Goal: Download file/media

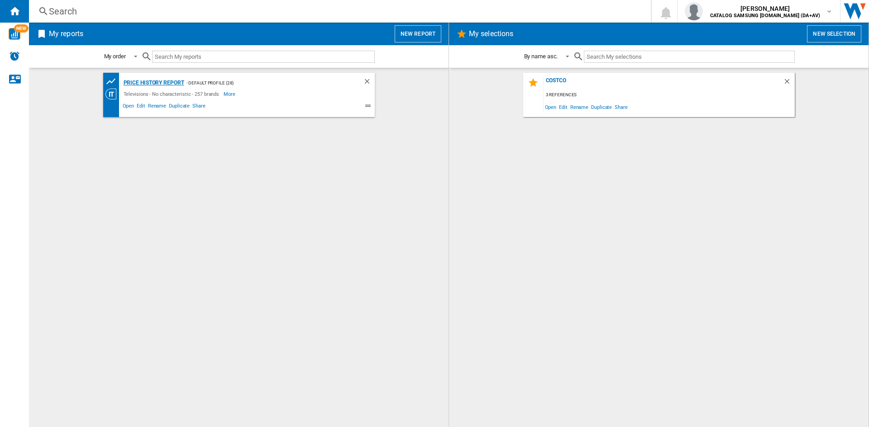
click at [152, 81] on div "Price History Report" at bounding box center [152, 82] width 63 height 11
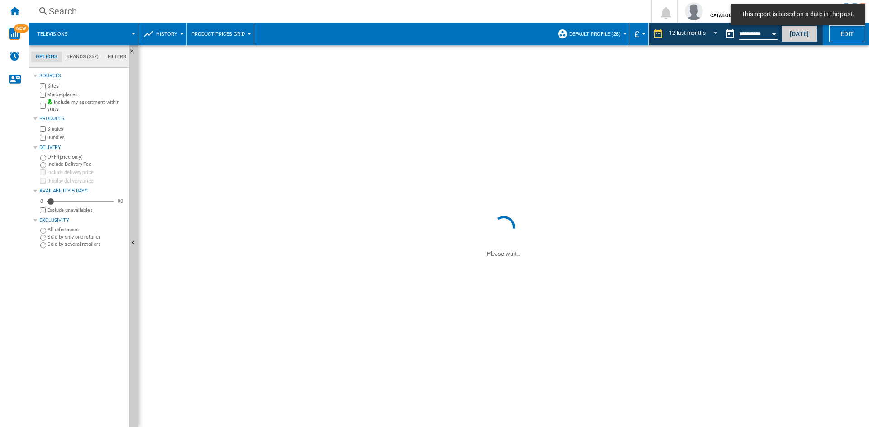
click at [797, 35] on button "[DATE]" at bounding box center [799, 33] width 36 height 17
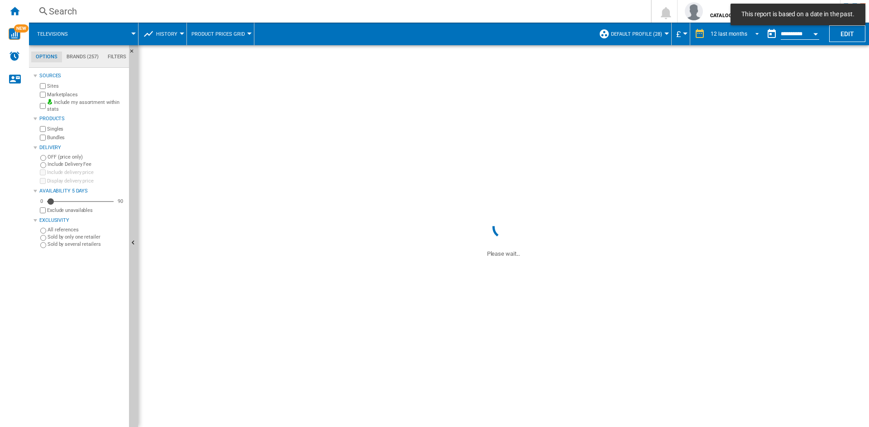
click at [729, 36] on div "12 last months" at bounding box center [728, 34] width 37 height 6
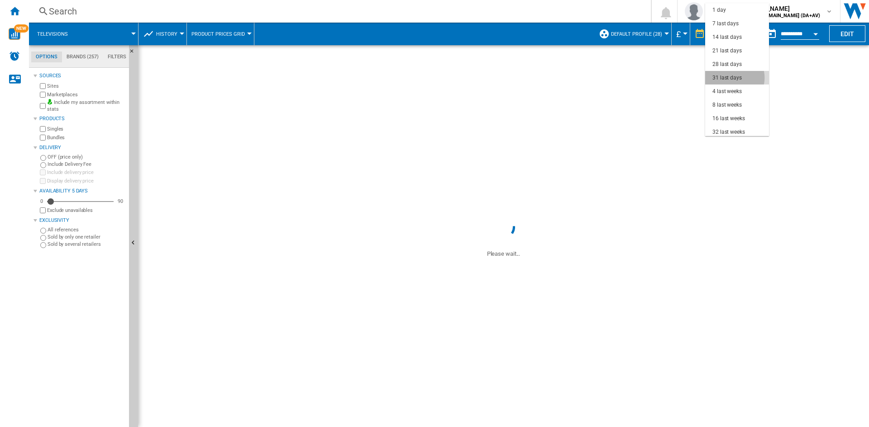
click at [732, 78] on div "31 last days" at bounding box center [726, 78] width 29 height 8
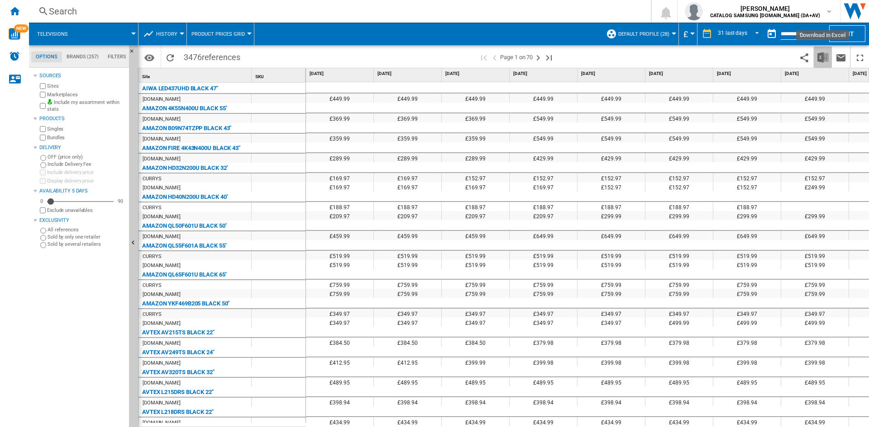
click at [818, 61] on img "Download in Excel" at bounding box center [822, 57] width 11 height 11
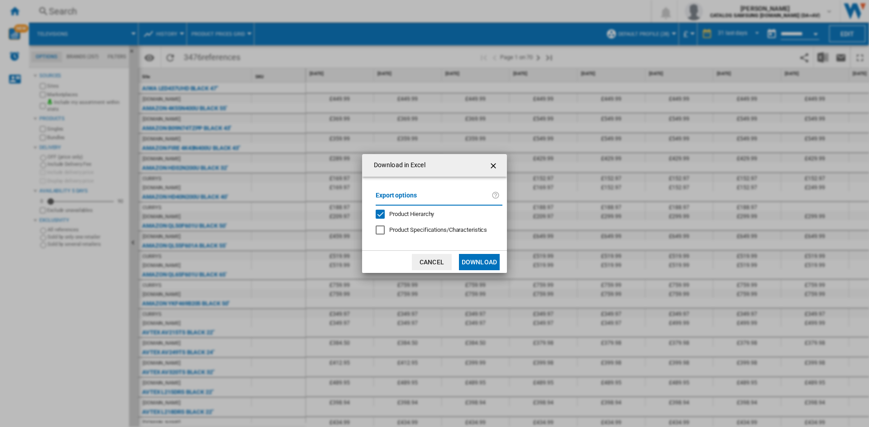
click at [472, 272] on md-dialog-actions "Cancel Download" at bounding box center [434, 262] width 145 height 23
click at [470, 263] on button "Download" at bounding box center [479, 262] width 41 height 16
